Goal: Information Seeking & Learning: Learn about a topic

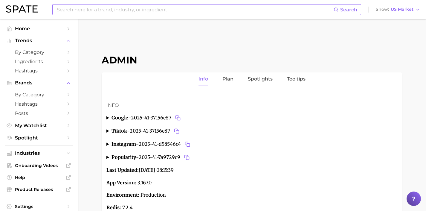
click at [120, 8] on input at bounding box center [194, 9] width 277 height 10
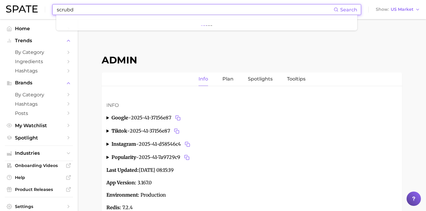
paste input "[URL][DOMAIN_NAME]"
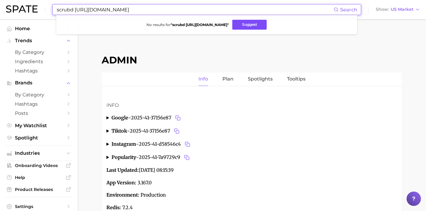
click at [239, 23] on button "Suggest" at bounding box center [249, 25] width 34 height 10
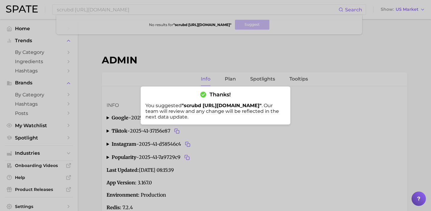
click at [95, 13] on div at bounding box center [215, 105] width 431 height 211
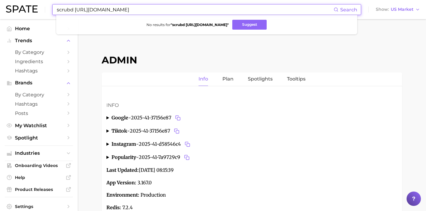
drag, startPoint x: 160, startPoint y: 12, endPoint x: 23, endPoint y: 6, distance: 137.0
click at [25, 7] on div "scrubd https://www.scrubd.com/ Search No results for " scrubd https://www.scrub…" at bounding box center [213, 9] width 414 height 19
drag, startPoint x: 101, startPoint y: 12, endPoint x: 3, endPoint y: 4, distance: 98.6
click at [3, 4] on header "ethical nutrition Search No results for " ethical nutrition " Suggest Show US M…" at bounding box center [213, 9] width 426 height 19
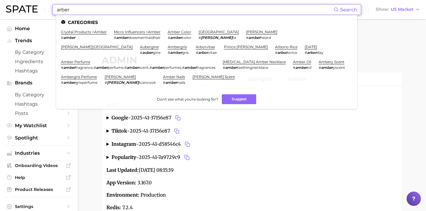
drag, startPoint x: 99, startPoint y: 9, endPoint x: 34, endPoint y: 6, distance: 64.9
click at [34, 6] on div "arber Search Categories crystal products > amber # amber micro influencers > am…" at bounding box center [213, 9] width 414 height 19
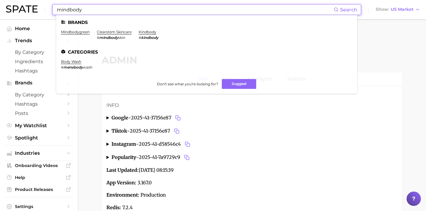
drag, startPoint x: 132, startPoint y: 10, endPoint x: 31, endPoint y: 7, distance: 100.5
click at [4, 8] on header "mindbody Search Brands mindbodygreen clearstem skincare # mindbody skin kindbod…" at bounding box center [213, 9] width 426 height 19
paste input "jimmy buffett"
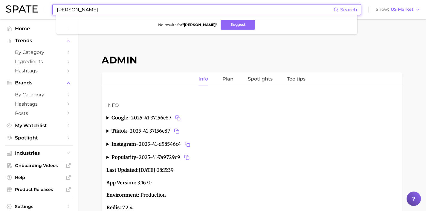
drag, startPoint x: 102, startPoint y: 10, endPoint x: 21, endPoint y: 9, distance: 80.4
click at [21, 9] on div "jimmy buffett Search No results for " jimmy buffett " Suggest Show US Market" at bounding box center [213, 9] width 414 height 19
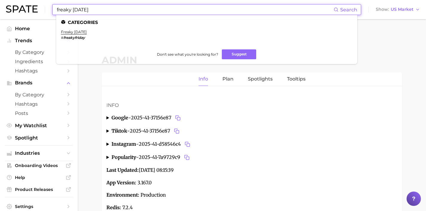
drag, startPoint x: 106, startPoint y: 5, endPoint x: 125, endPoint y: 10, distance: 19.6
click at [125, 10] on input "freaky friday" at bounding box center [194, 9] width 277 height 10
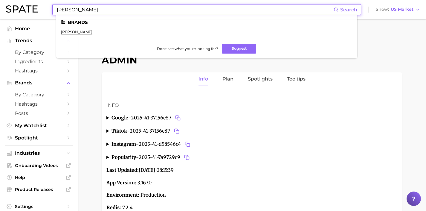
drag, startPoint x: 118, startPoint y: 11, endPoint x: 0, endPoint y: 3, distance: 118.6
click at [0, 9] on header "martha stew Search Brands martha stewart Don't see what you're looking for? Sug…" at bounding box center [213, 9] width 426 height 19
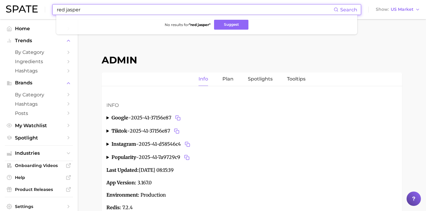
drag, startPoint x: 98, startPoint y: 11, endPoint x: 19, endPoint y: 1, distance: 79.9
click at [19, 1] on div "red jasper Search No results for " red jasper " Suggest Show US Market" at bounding box center [213, 9] width 414 height 19
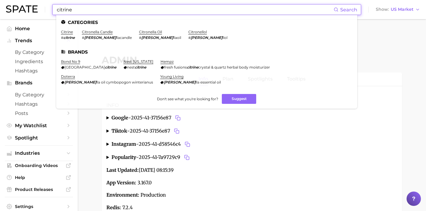
drag, startPoint x: 111, startPoint y: 11, endPoint x: 28, endPoint y: 7, distance: 82.3
click at [29, 7] on div "citrine Search Categories citrine # citrine citronella candle # citrone llacand…" at bounding box center [213, 9] width 414 height 19
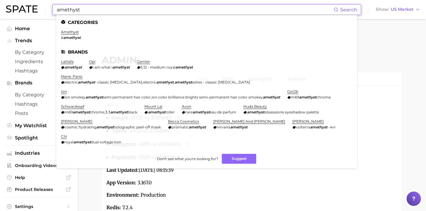
drag, startPoint x: 101, startPoint y: 9, endPoint x: 44, endPoint y: 9, distance: 56.8
click at [44, 9] on div "amethyst Search Categories amethyst # amethyst Brands lattafa amethyst opi i am…" at bounding box center [213, 9] width 414 height 19
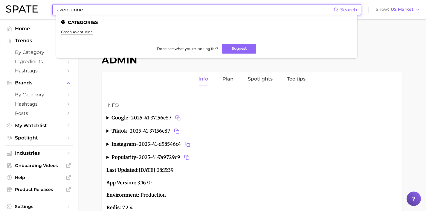
drag, startPoint x: 95, startPoint y: 11, endPoint x: 29, endPoint y: 4, distance: 66.1
click at [29, 4] on div "aventurine Search Categories green aventurine Don't see what you're looking for…" at bounding box center [213, 9] width 414 height 19
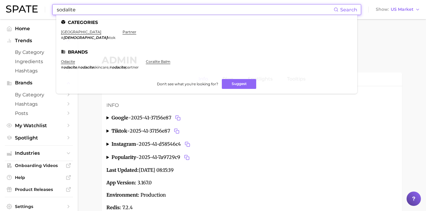
drag, startPoint x: 102, startPoint y: 10, endPoint x: 0, endPoint y: 9, distance: 102.3
click at [0, 9] on header "sodalite Search Categories somalia # somaliti ktok partner Brands odacite # oda…" at bounding box center [213, 9] width 426 height 19
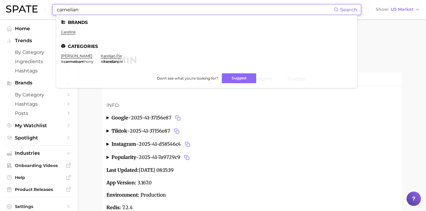
drag, startPoint x: 91, startPoint y: 8, endPoint x: 44, endPoint y: 9, distance: 47.0
click at [44, 9] on div "carnelian Search Brands careline Categories carmelo anthony # carmeloan thony k…" at bounding box center [213, 9] width 414 height 19
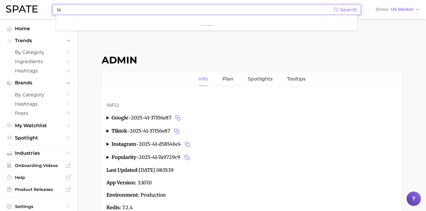
type input "l"
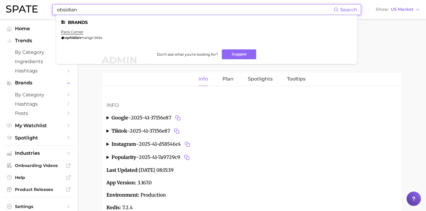
drag, startPoint x: 104, startPoint y: 10, endPoint x: 12, endPoint y: 11, distance: 91.8
click at [12, 11] on div "obsidian Search Brands paris corner ophidian mango bliss Don't see what you're …" at bounding box center [213, 9] width 414 height 19
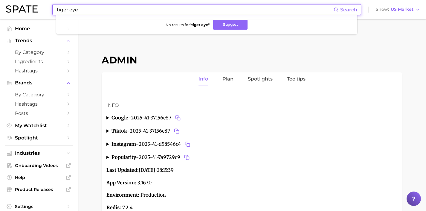
drag, startPoint x: 43, startPoint y: 1, endPoint x: 15, endPoint y: -1, distance: 28.2
click at [15, 0] on html "tiger eye Search No results for " tiger eye " Suggest Show US Market Home Trend…" at bounding box center [213, 105] width 426 height 211
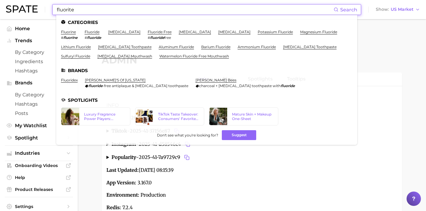
drag, startPoint x: 82, startPoint y: 10, endPoint x: 12, endPoint y: 11, distance: 69.7
click at [12, 11] on div "fluorite Search Categories fluorine # fluorine fluoride # fluoride sodium fluor…" at bounding box center [213, 9] width 414 height 19
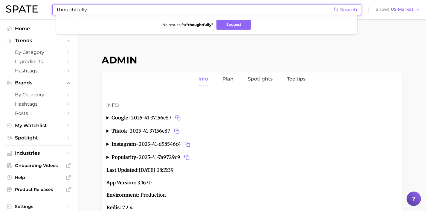
drag, startPoint x: 99, startPoint y: 10, endPoint x: 42, endPoint y: 8, distance: 56.5
click at [46, 8] on div "thoughtfully Search No results for " thoughtfully " Suggest Show US Market" at bounding box center [213, 9] width 414 height 19
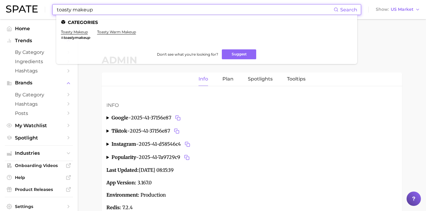
drag, startPoint x: 96, startPoint y: 12, endPoint x: 0, endPoint y: -1, distance: 96.5
click at [0, 0] on html "toasty makeup Search Categories toasty makeup # toastymakeup toasty warm makeup…" at bounding box center [213, 105] width 426 height 211
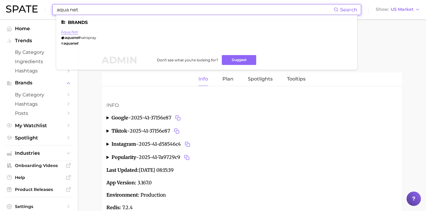
type input "aqua net"
click at [69, 32] on link "aqua net" at bounding box center [69, 32] width 17 height 4
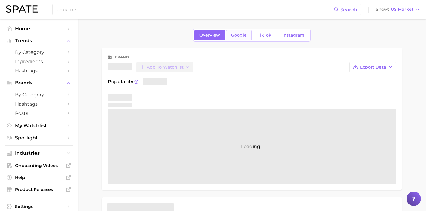
click at [242, 36] on span "Google" at bounding box center [239, 35] width 16 height 5
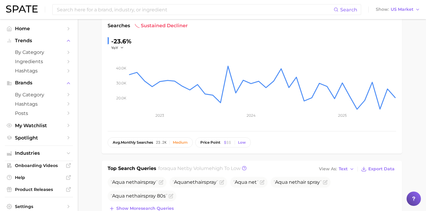
scroll to position [105, 0]
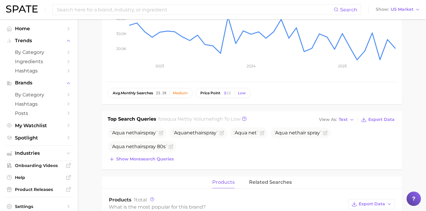
click at [157, 153] on div "Aqua net hairspray Aqua net hairspray Aqua net Aqua net hair spray Aqua net hai…" at bounding box center [252, 145] width 289 height 36
drag, startPoint x: 156, startPoint y: 159, endPoint x: 156, endPoint y: 167, distance: 8.4
click at [156, 160] on span "Show more search queries" at bounding box center [144, 158] width 57 height 5
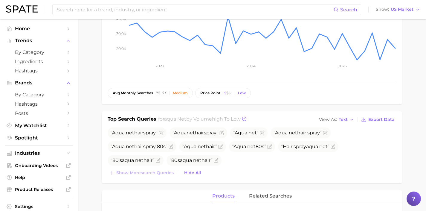
drag, startPoint x: 153, startPoint y: 177, endPoint x: 152, endPoint y: 180, distance: 3.1
click at [153, 177] on div "Top Search Queries for aqua net by Volume high to low View As Text Export Data …" at bounding box center [252, 147] width 300 height 72
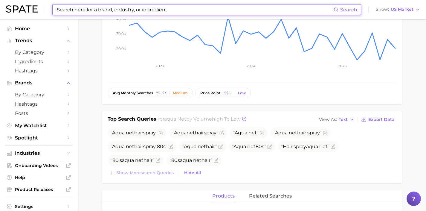
click at [91, 8] on input at bounding box center [194, 9] width 277 height 10
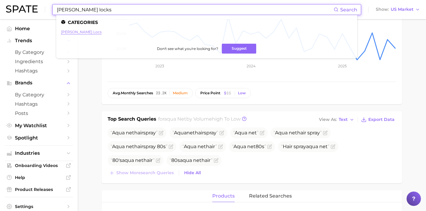
type input "goldie locks"
click at [79, 30] on link "goldie locs" at bounding box center [81, 32] width 41 height 4
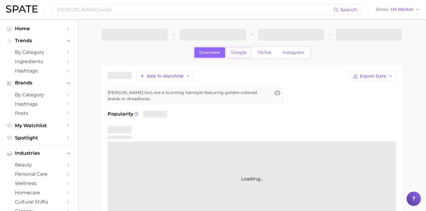
click at [238, 52] on span "Google" at bounding box center [239, 52] width 16 height 5
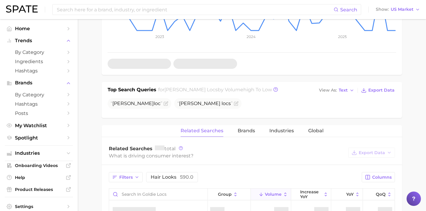
scroll to position [48, 0]
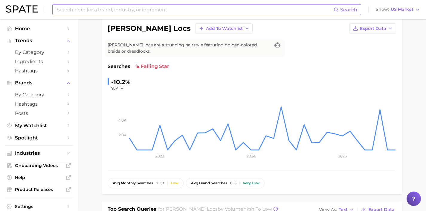
click at [107, 7] on input at bounding box center [194, 9] width 277 height 10
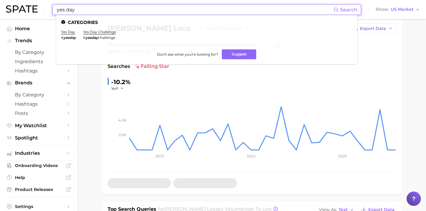
drag, startPoint x: 95, startPoint y: 9, endPoint x: 13, endPoint y: 6, distance: 81.4
click at [13, 6] on div "yes day Search Categories yes day # yesday yes day challenge # yesday challenge…" at bounding box center [213, 9] width 414 height 19
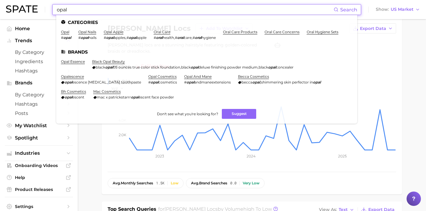
drag, startPoint x: 83, startPoint y: 10, endPoint x: 11, endPoint y: 2, distance: 72.2
click at [11, 2] on div "opal Search Categories opal # opal opal nails # opal nails opal apple # opal ap…" at bounding box center [213, 9] width 414 height 19
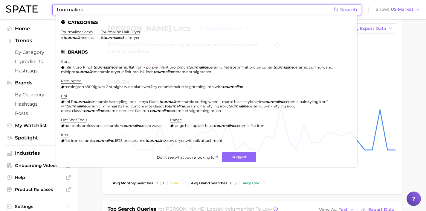
drag, startPoint x: 103, startPoint y: 9, endPoint x: 21, endPoint y: -2, distance: 83.0
click at [21, 0] on html "tourmaline Search Categories tourmaline socks # tourmaline socks tourmaline hai…" at bounding box center [213, 57] width 426 height 211
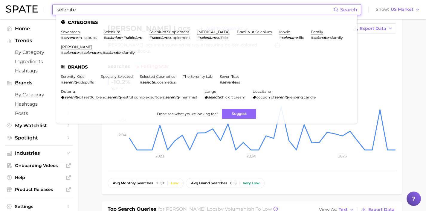
type input "selenite"
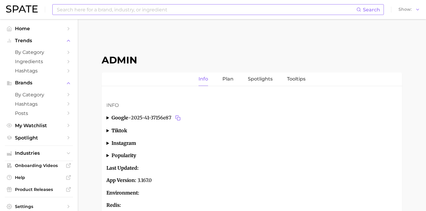
click at [182, 12] on input at bounding box center [206, 9] width 300 height 10
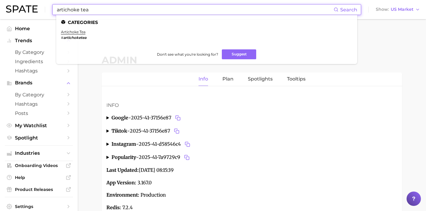
type input "artichoke tea"
click at [76, 34] on li "artichoke tea # artichoketea" at bounding box center [73, 35] width 25 height 10
click at [77, 32] on link "artichoke tea" at bounding box center [73, 32] width 25 height 4
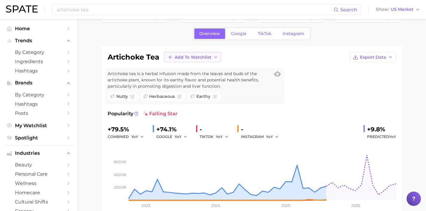
scroll to position [20, 0]
